Goal: Task Accomplishment & Management: Complete application form

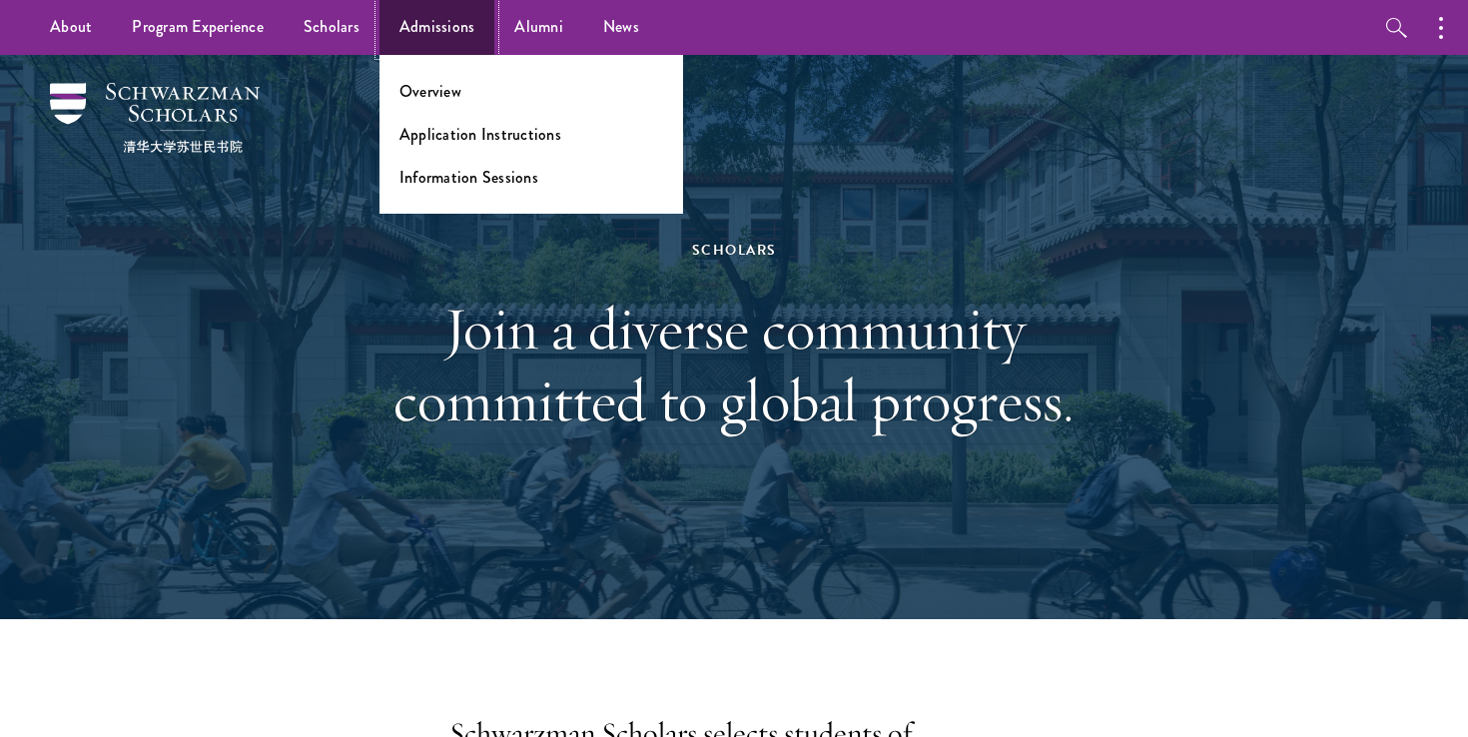
click at [439, 16] on link "Admissions" at bounding box center [437, 27] width 116 height 55
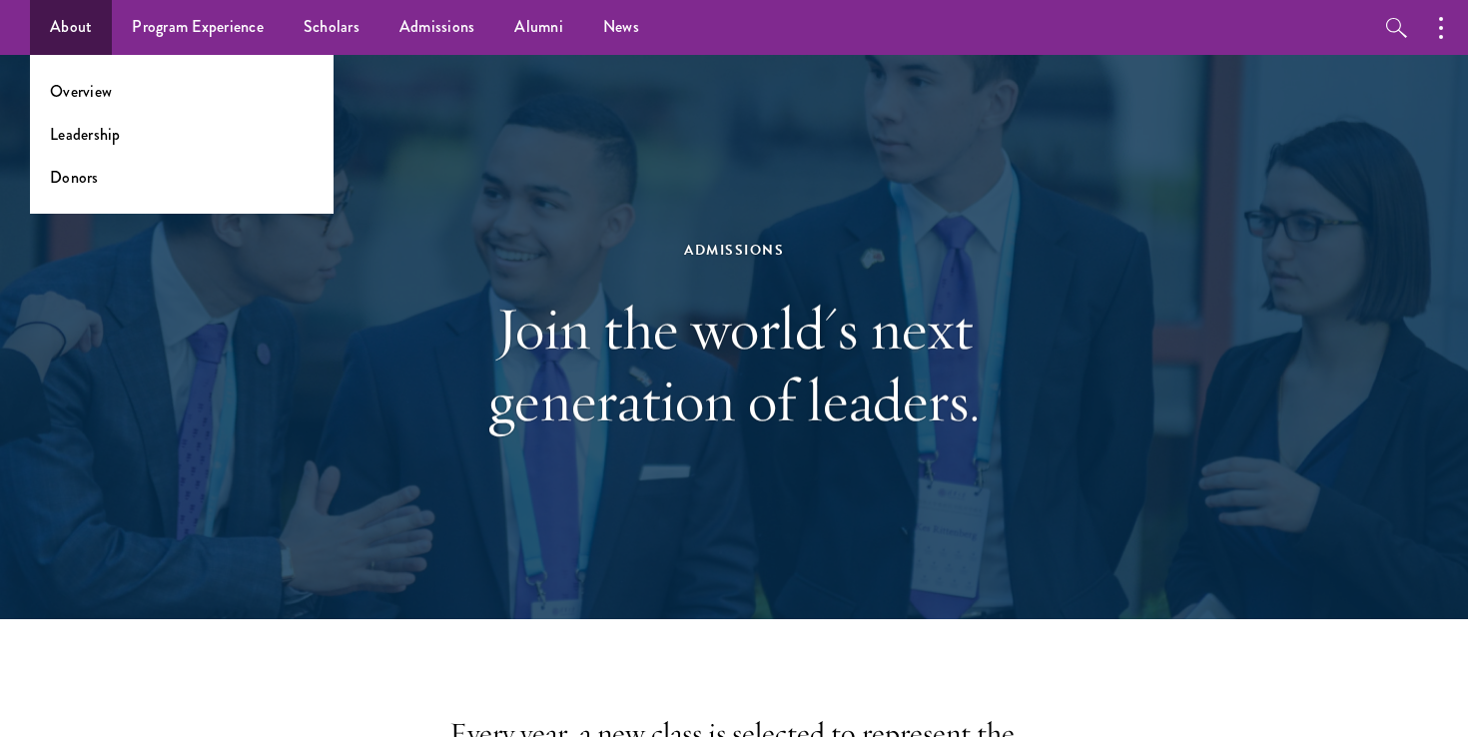
click at [79, 68] on ul "Overview Leadership Donors" at bounding box center [182, 134] width 304 height 159
click at [75, 85] on link "Overview" at bounding box center [81, 91] width 62 height 23
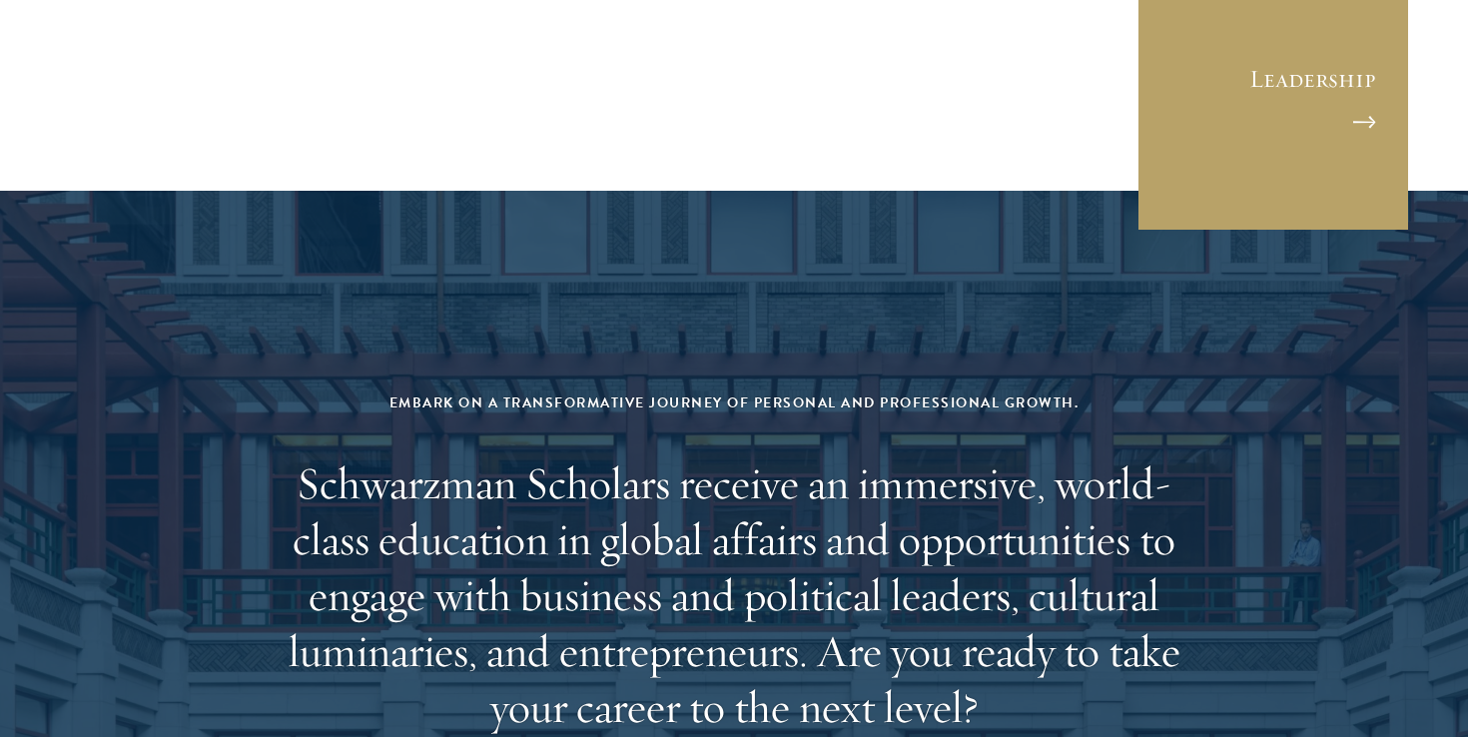
scroll to position [8102, 0]
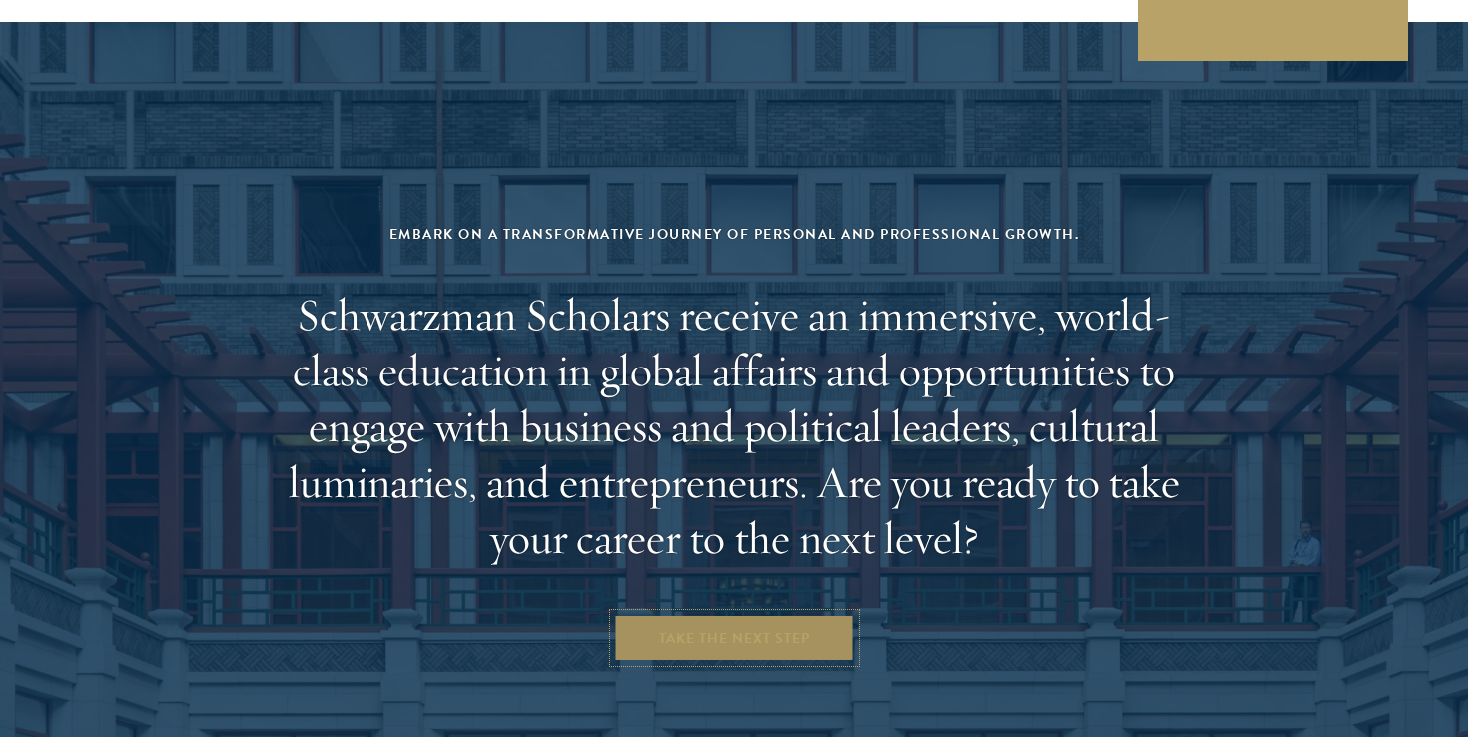
click at [766, 614] on link "Take the Next Step" at bounding box center [734, 638] width 241 height 48
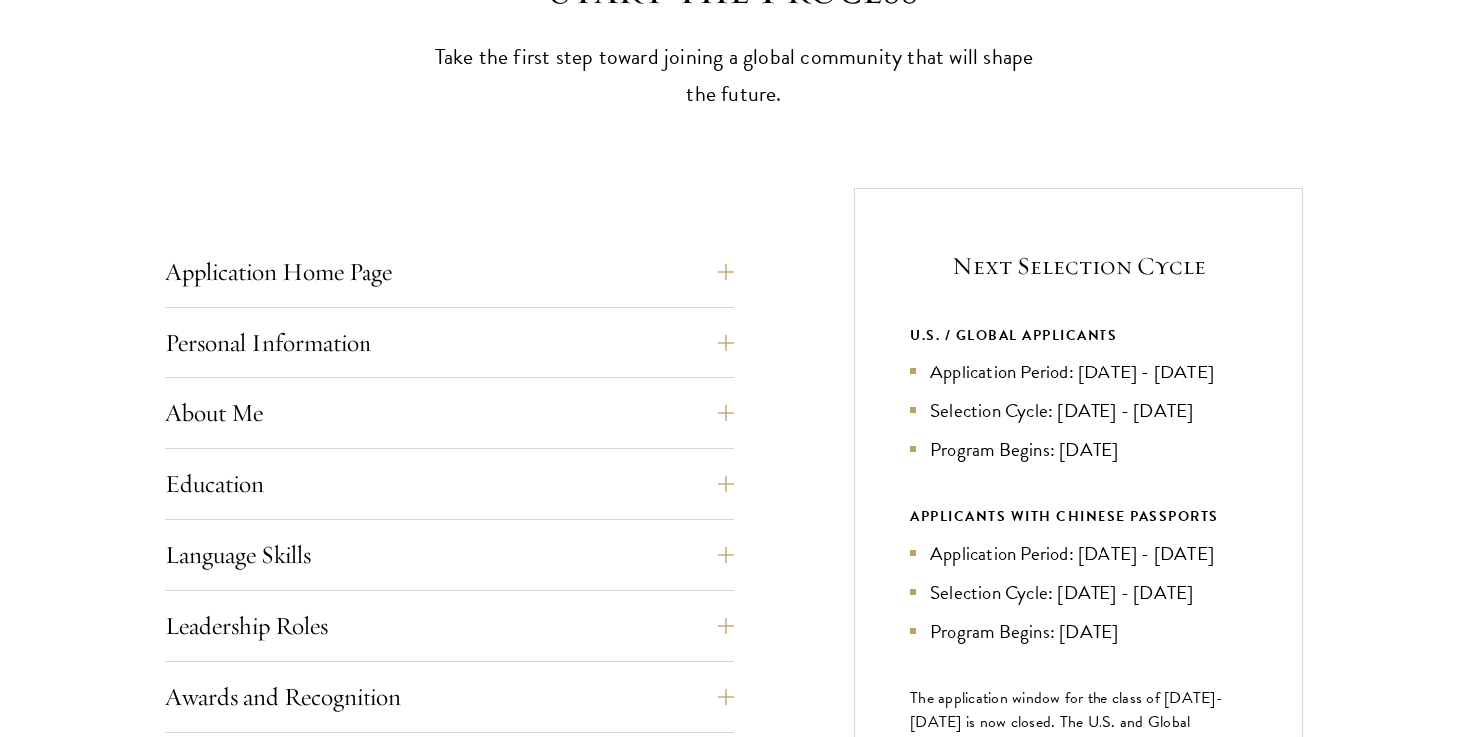
scroll to position [661, 0]
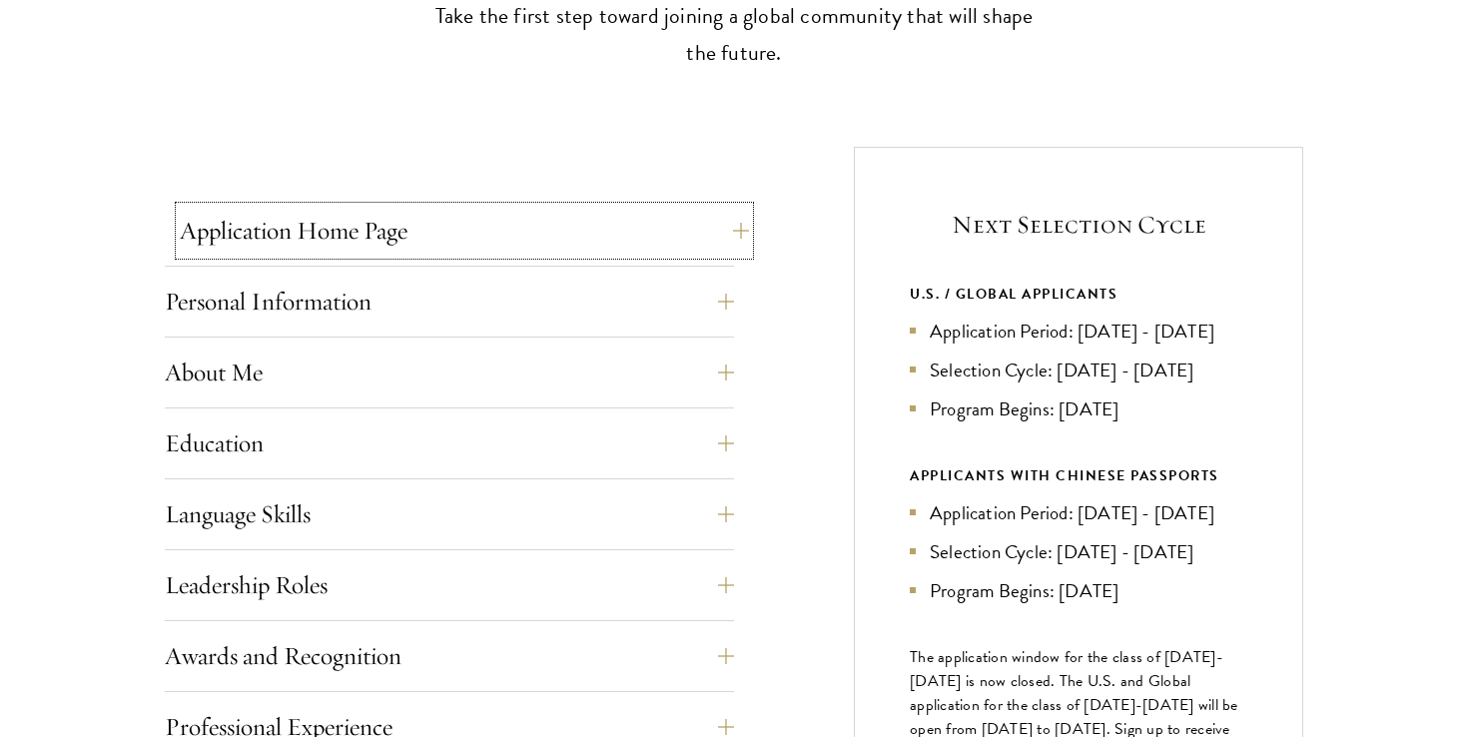
click at [636, 219] on button "Application Home Page" at bounding box center [464, 231] width 569 height 48
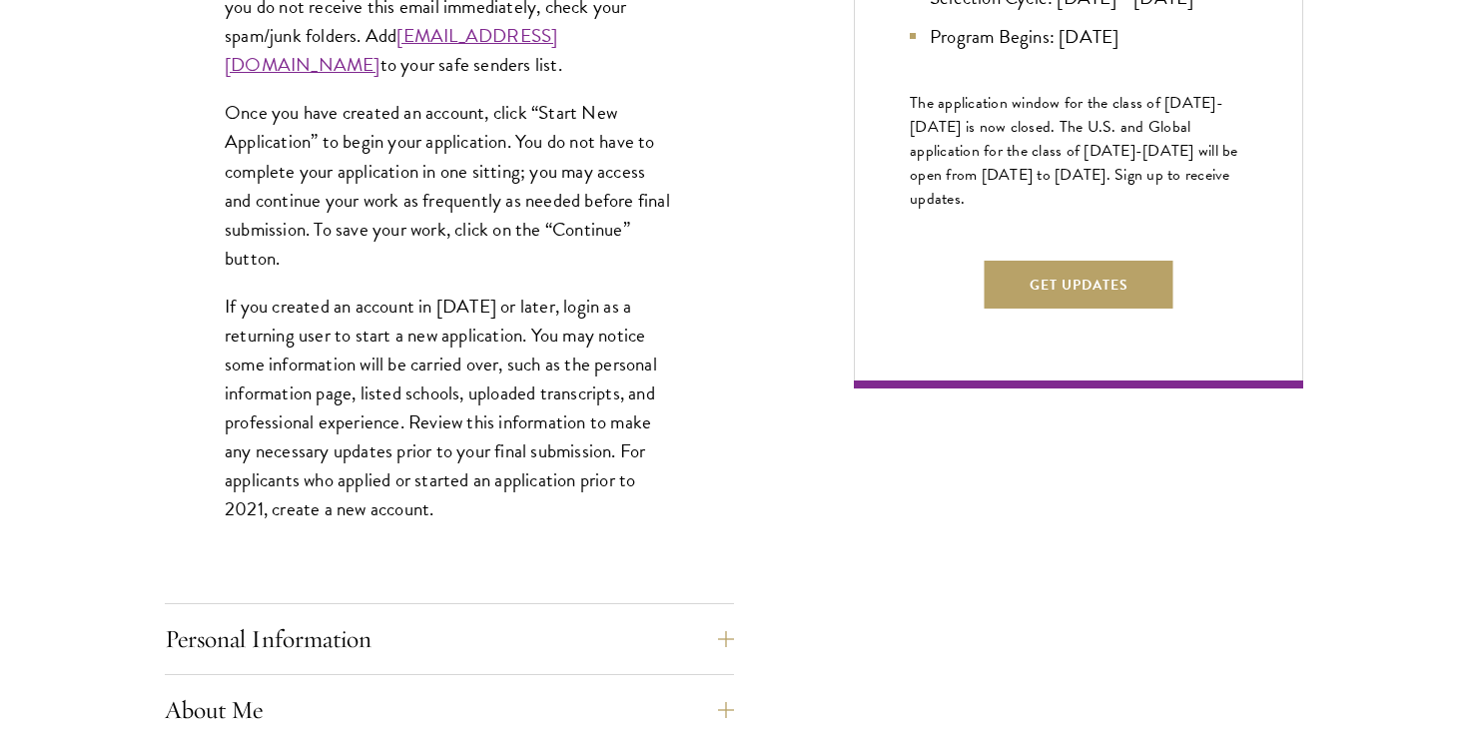
scroll to position [1224, 0]
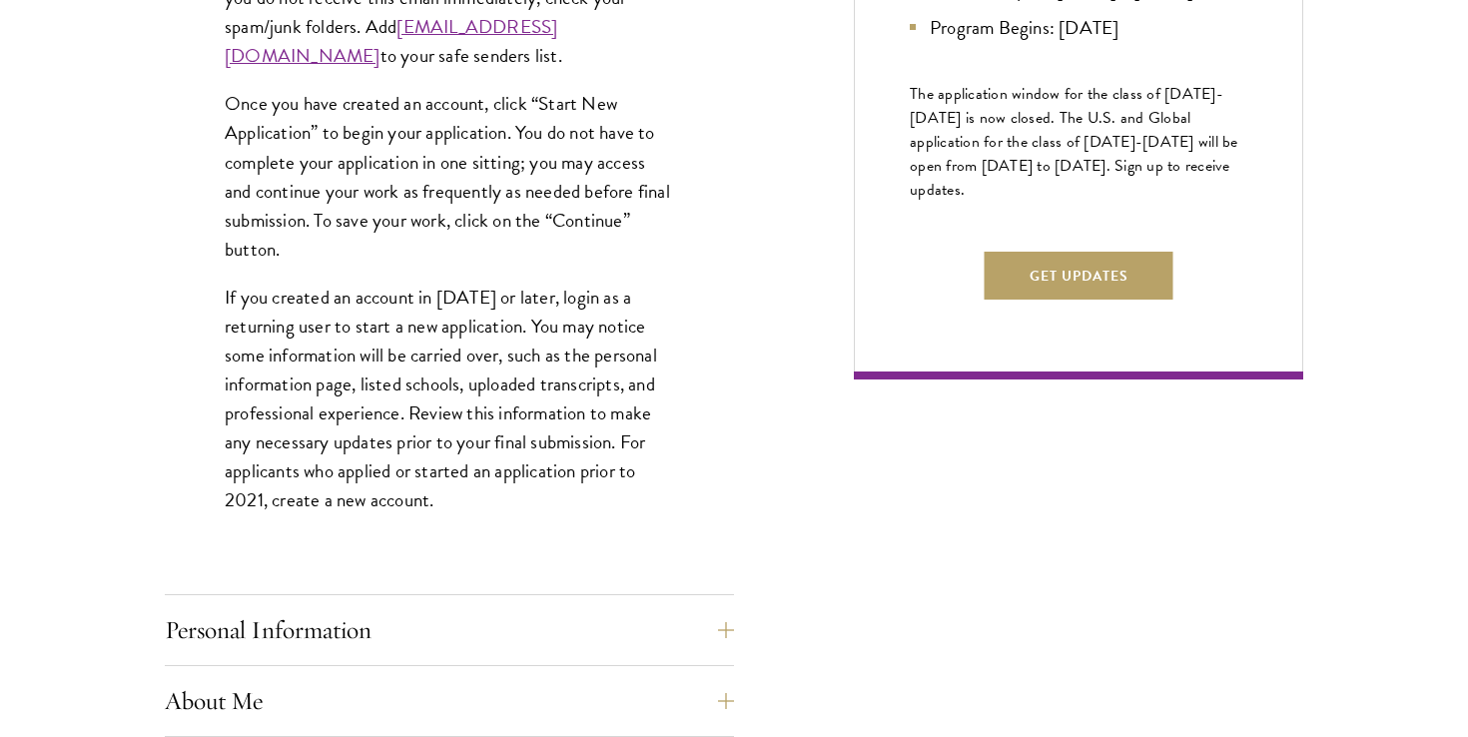
click at [497, 499] on p "If you created an account in 2021 or later, login as a returning user to start …" at bounding box center [449, 399] width 449 height 233
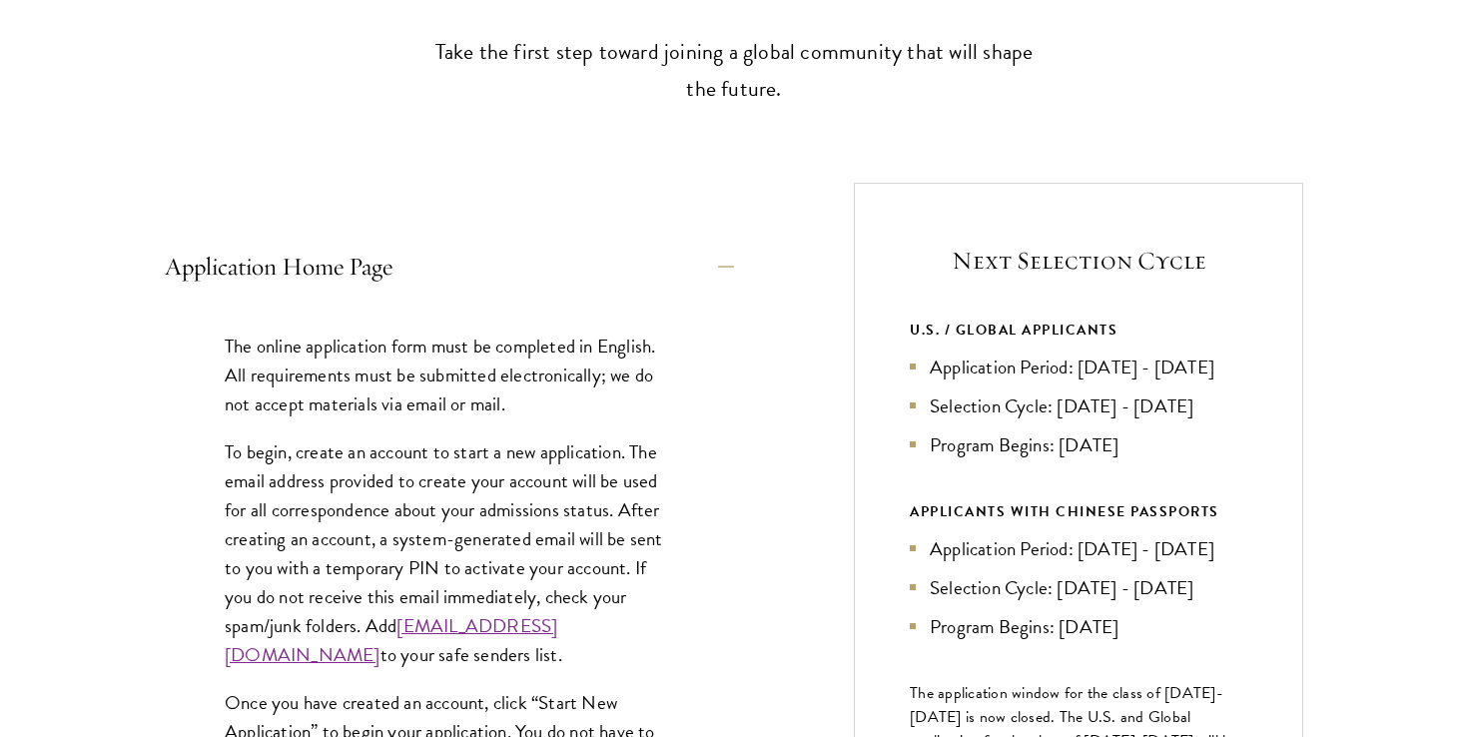
scroll to position [0, 0]
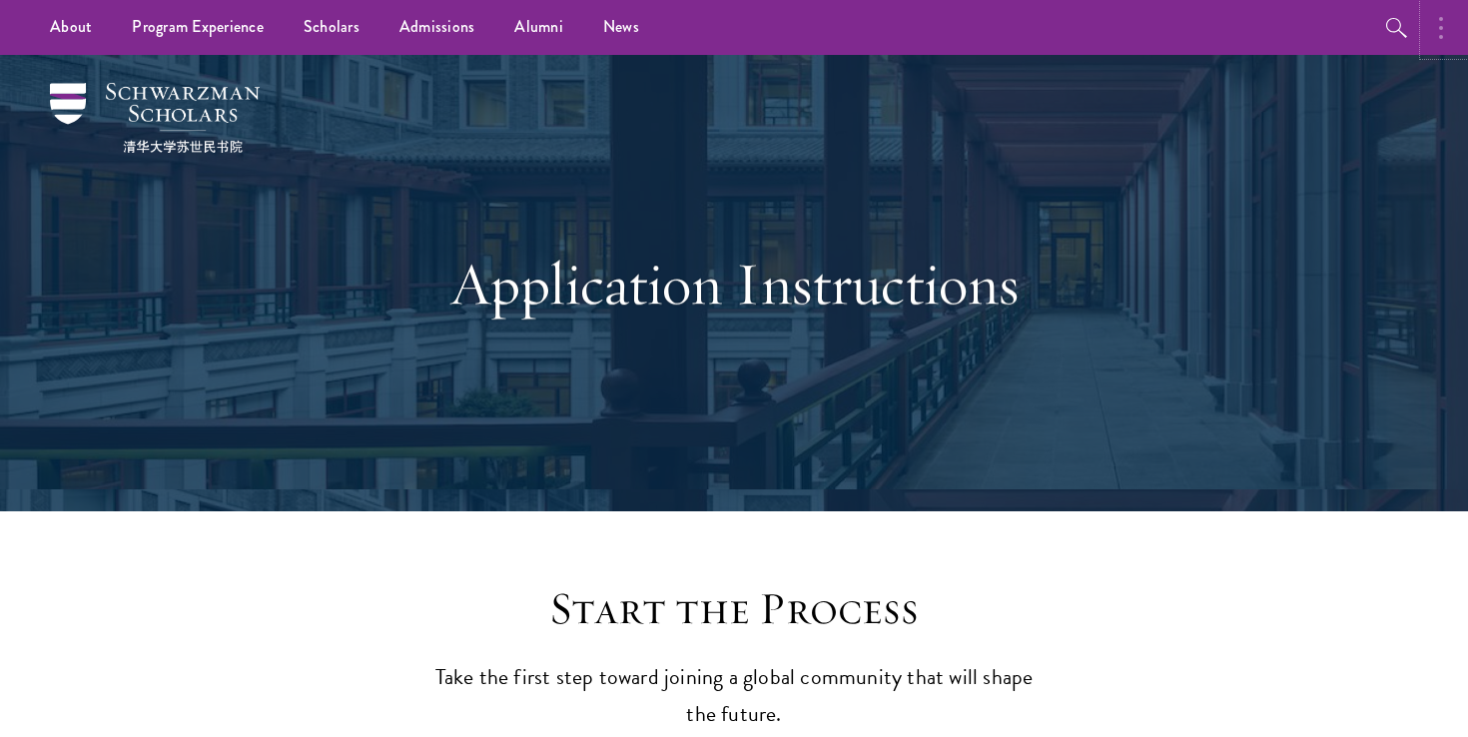
click at [1430, 37] on button "button" at bounding box center [1446, 27] width 44 height 55
click at [1221, 30] on button "button" at bounding box center [1231, 27] width 44 height 55
